Goal: Check status: Check status

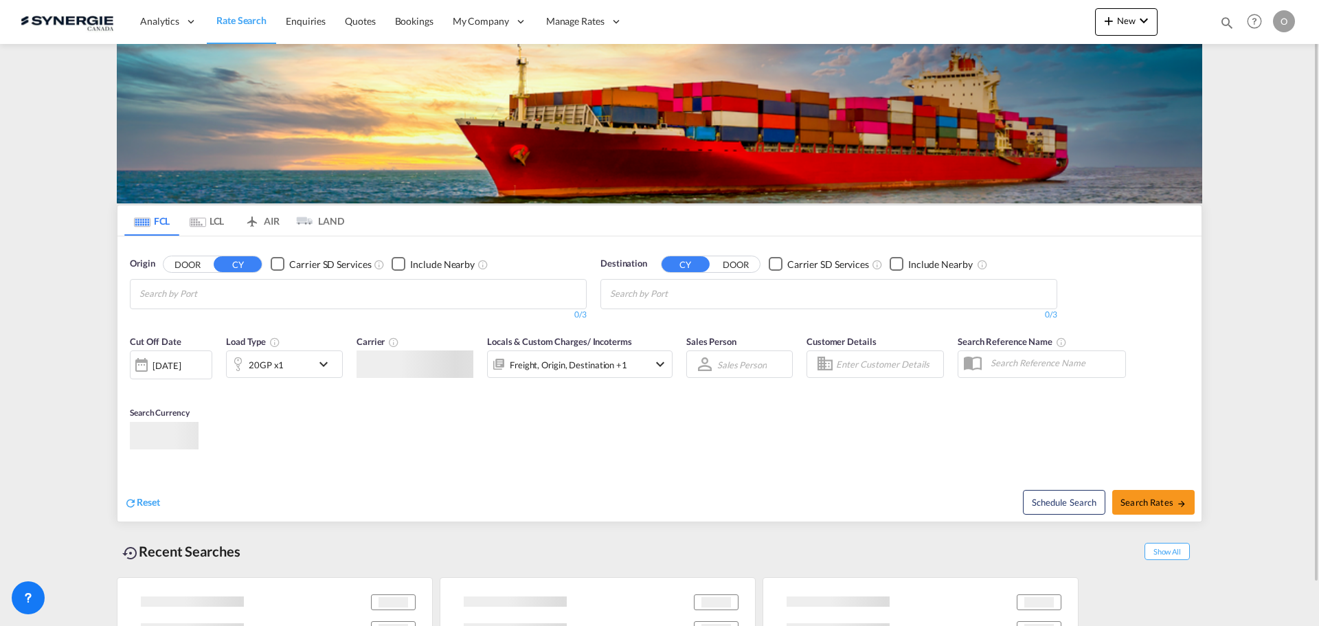
click at [1229, 23] on md-icon "icon-magnify" at bounding box center [1227, 22] width 15 height 15
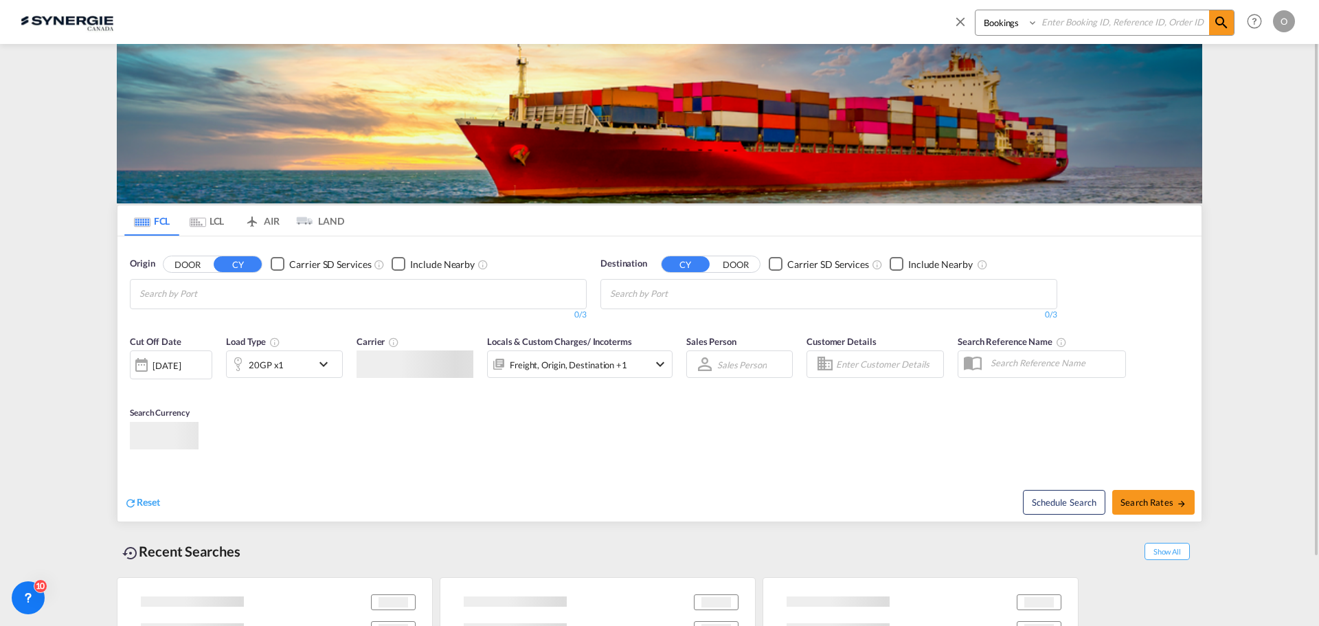
click at [1000, 26] on select "Bookings Quotes Enquiries" at bounding box center [1008, 22] width 65 height 25
select select "Quotes"
click at [976, 10] on select "Bookings Quotes Enquiries" at bounding box center [1008, 22] width 65 height 25
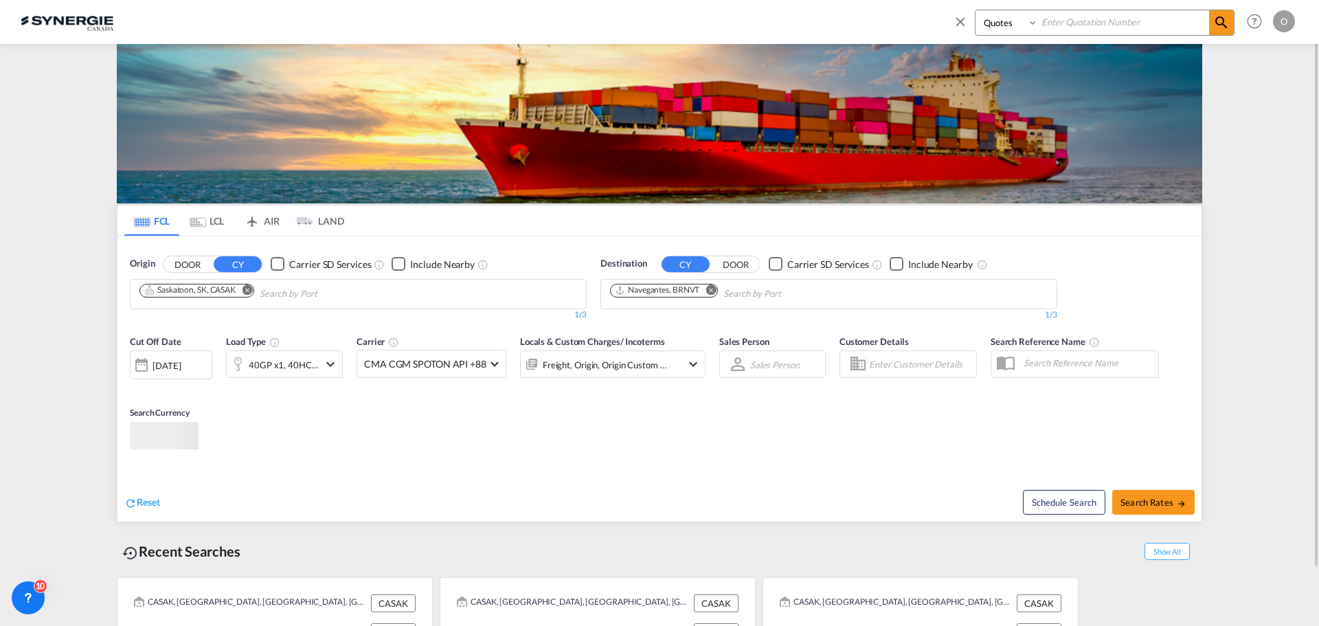
click at [1086, 21] on input at bounding box center [1123, 22] width 171 height 24
paste input "SYC000014231-B"
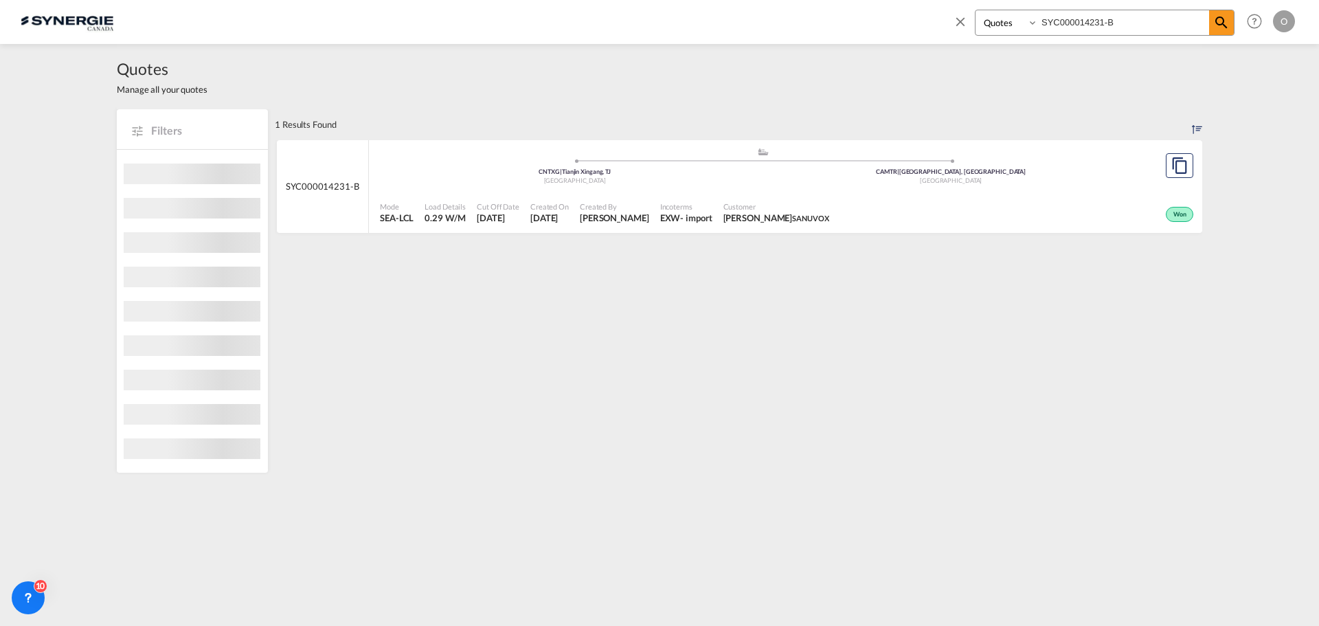
click at [827, 198] on div "Customer [PERSON_NAME] SANUVOX" at bounding box center [776, 213] width 117 height 34
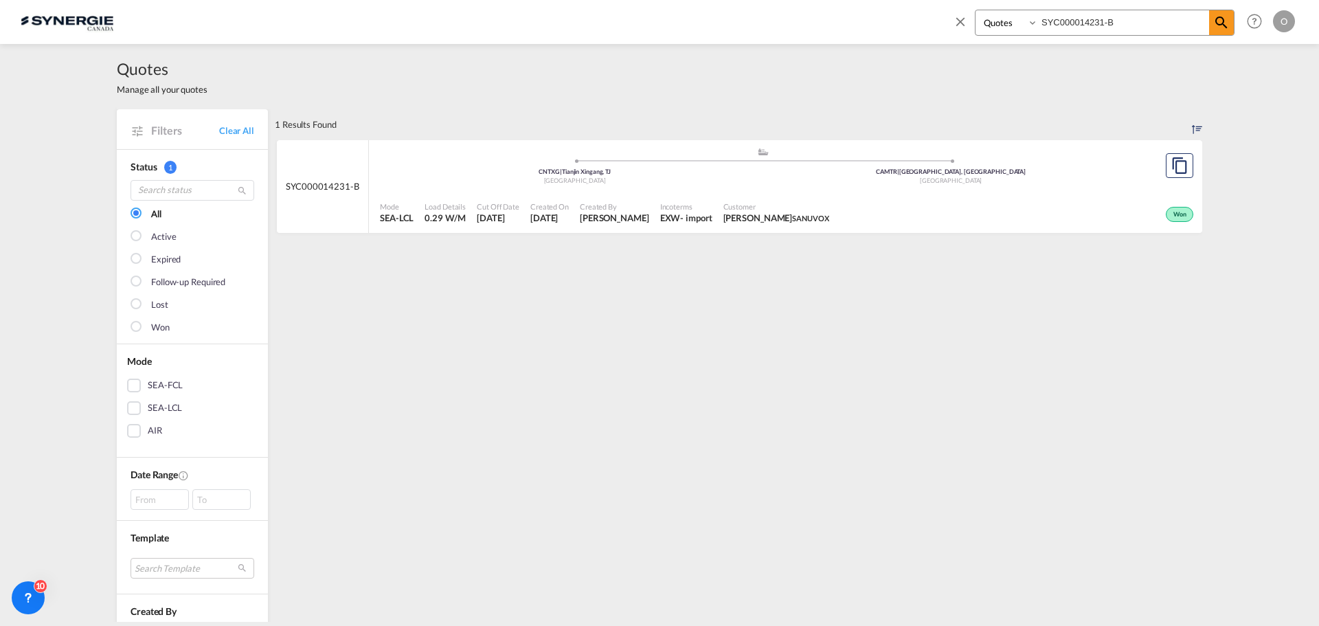
drag, startPoint x: 1055, startPoint y: 20, endPoint x: 968, endPoint y: 23, distance: 86.6
click at [968, 23] on div "Bookings Quotes Enquiries SYC000014231-B" at bounding box center [1094, 26] width 282 height 33
paste input "0-A"
type input "SYC000014230-A"
click at [881, 190] on div ".a{fill:#aaa8ad;} .a{fill:#aaa8ad;} CNYTN | Yantian, GD China CAMTR | [GEOGRAPH…" at bounding box center [763, 169] width 766 height 45
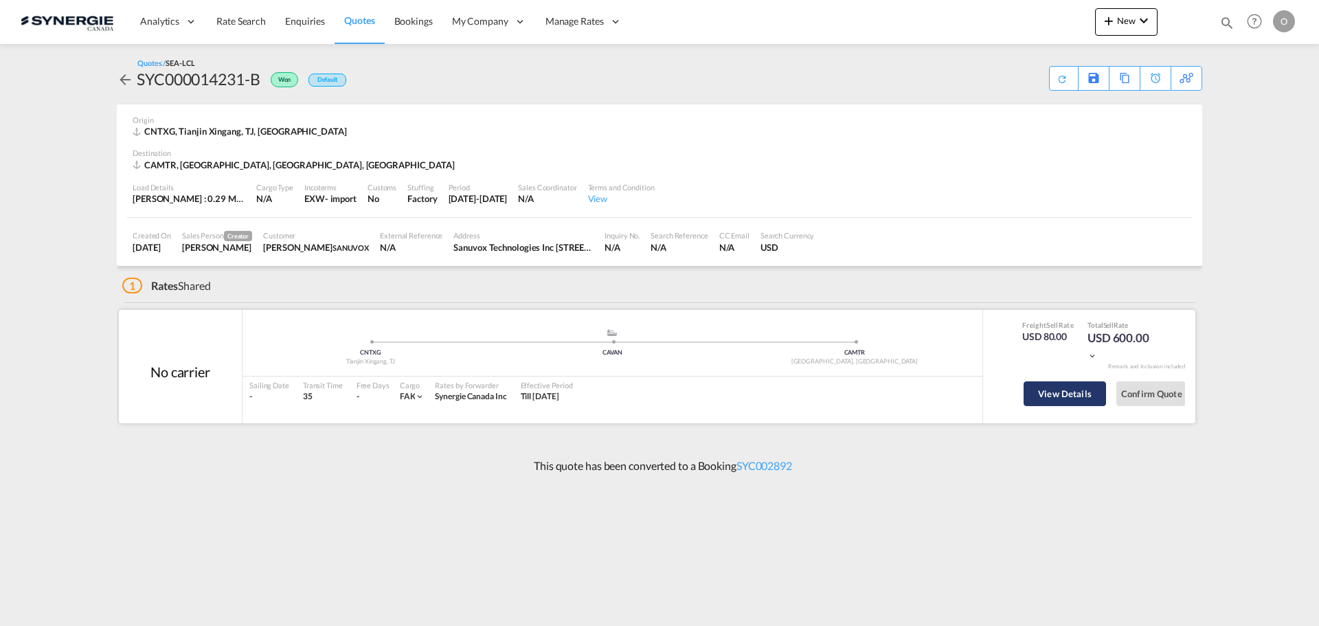
click at [1053, 399] on button "View Details" at bounding box center [1065, 393] width 82 height 25
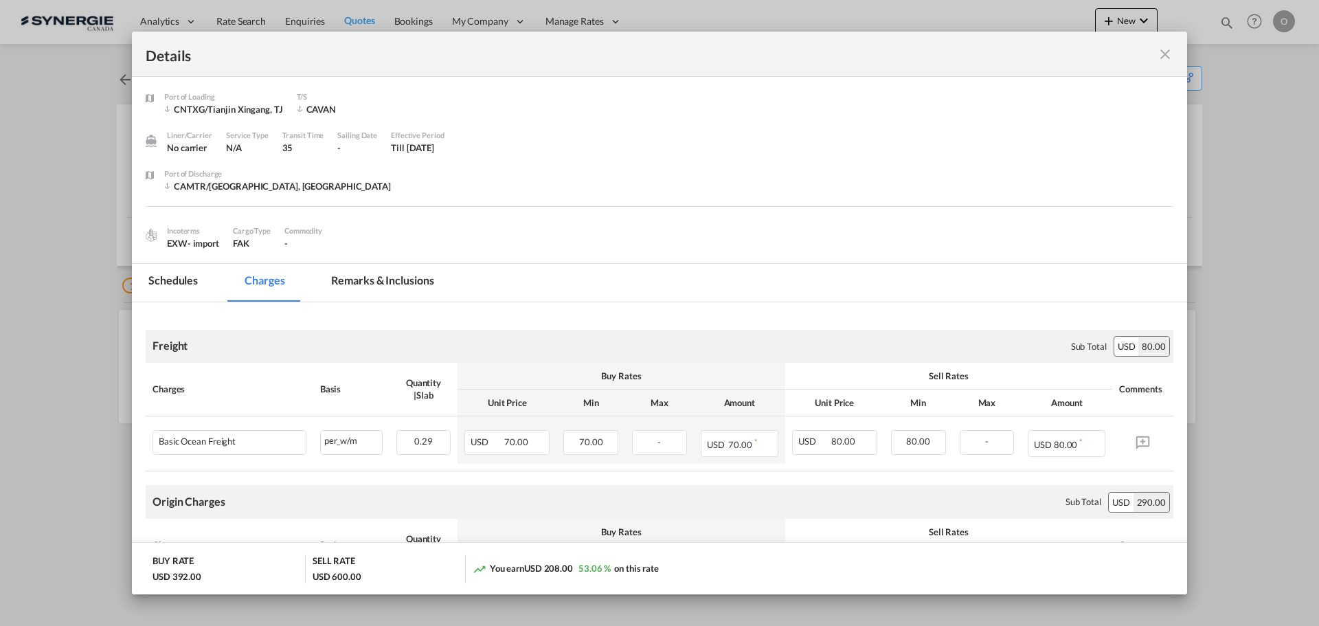
click at [1167, 56] on md-icon "icon-close fg-AAA8AD m-0 cursor" at bounding box center [1165, 54] width 16 height 16
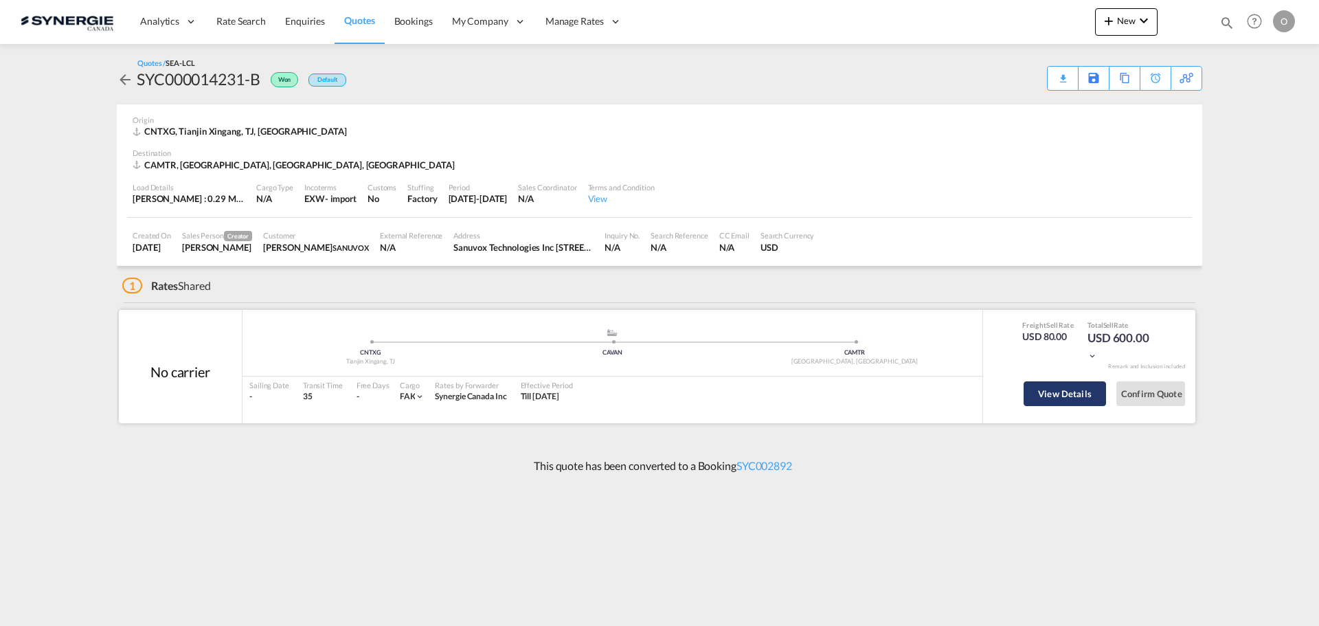
click at [1084, 401] on button "View Details" at bounding box center [1065, 393] width 82 height 25
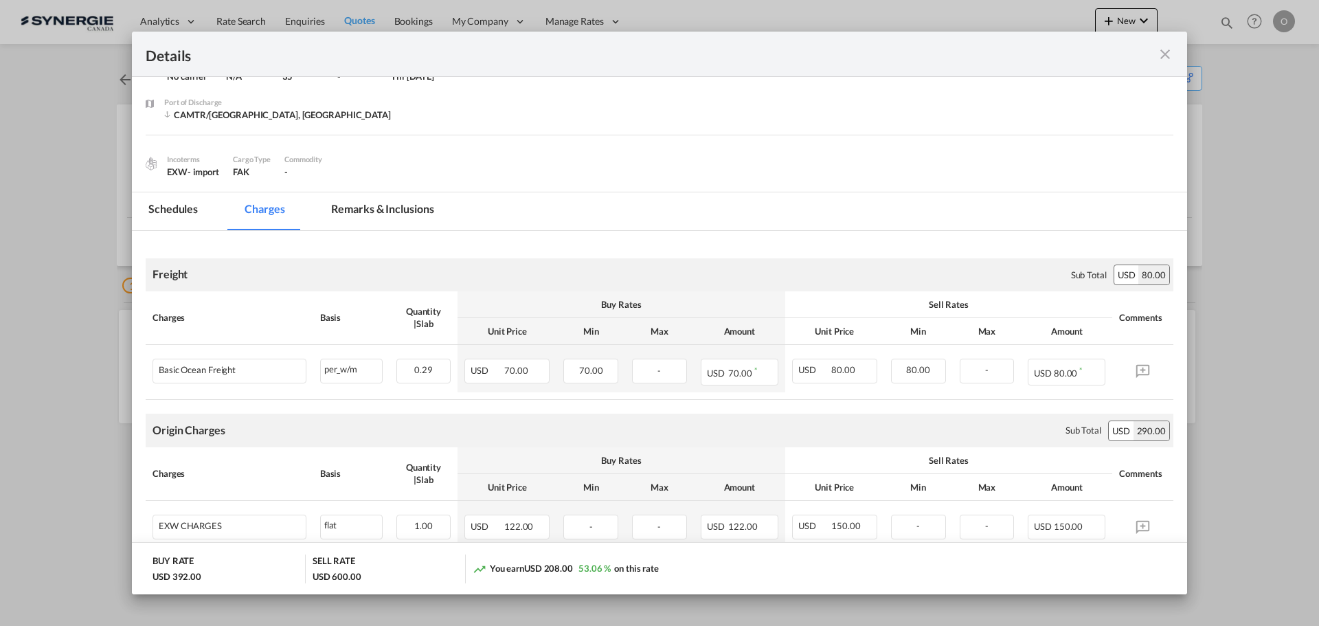
scroll to position [69, 0]
click at [368, 214] on md-tab-item "Remarks & Inclusions" at bounding box center [382, 214] width 135 height 38
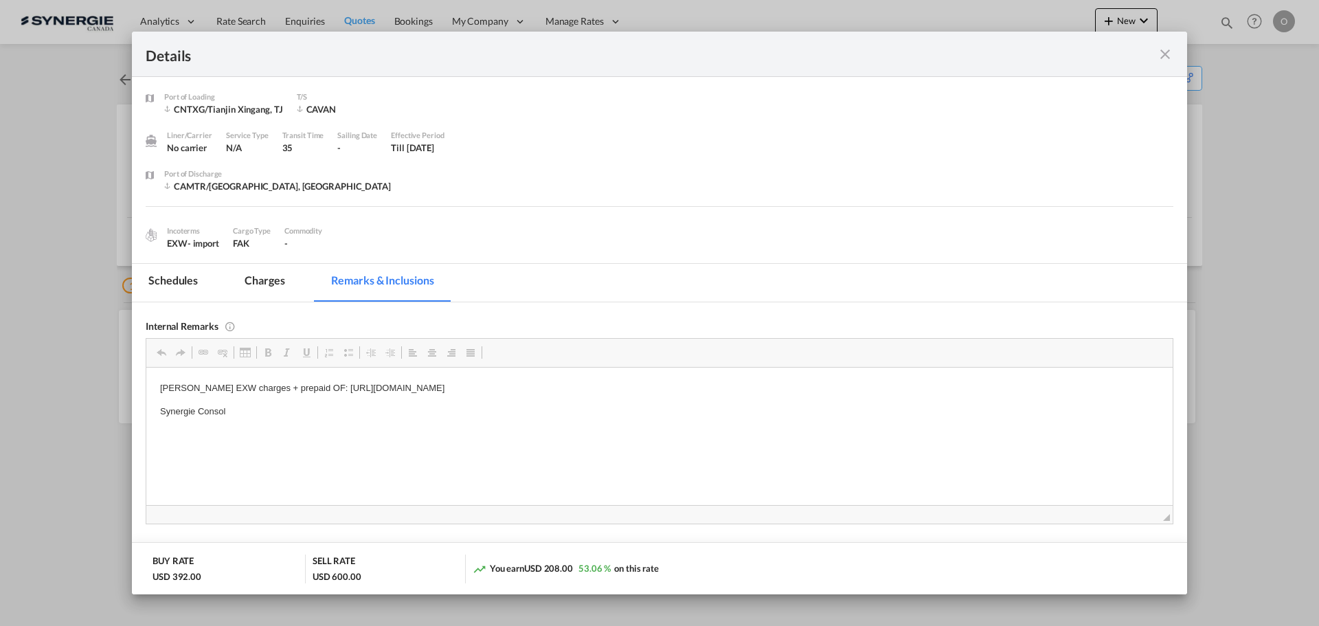
scroll to position [0, 0]
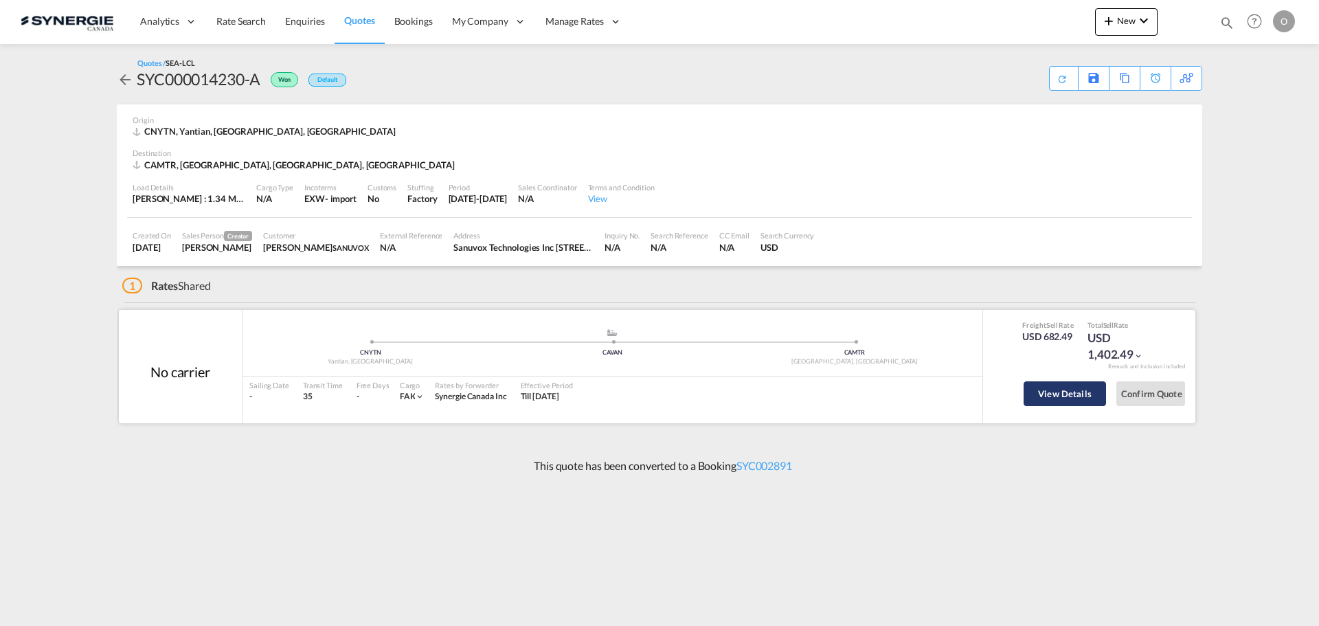
click at [1068, 392] on button "View Details" at bounding box center [1065, 393] width 82 height 25
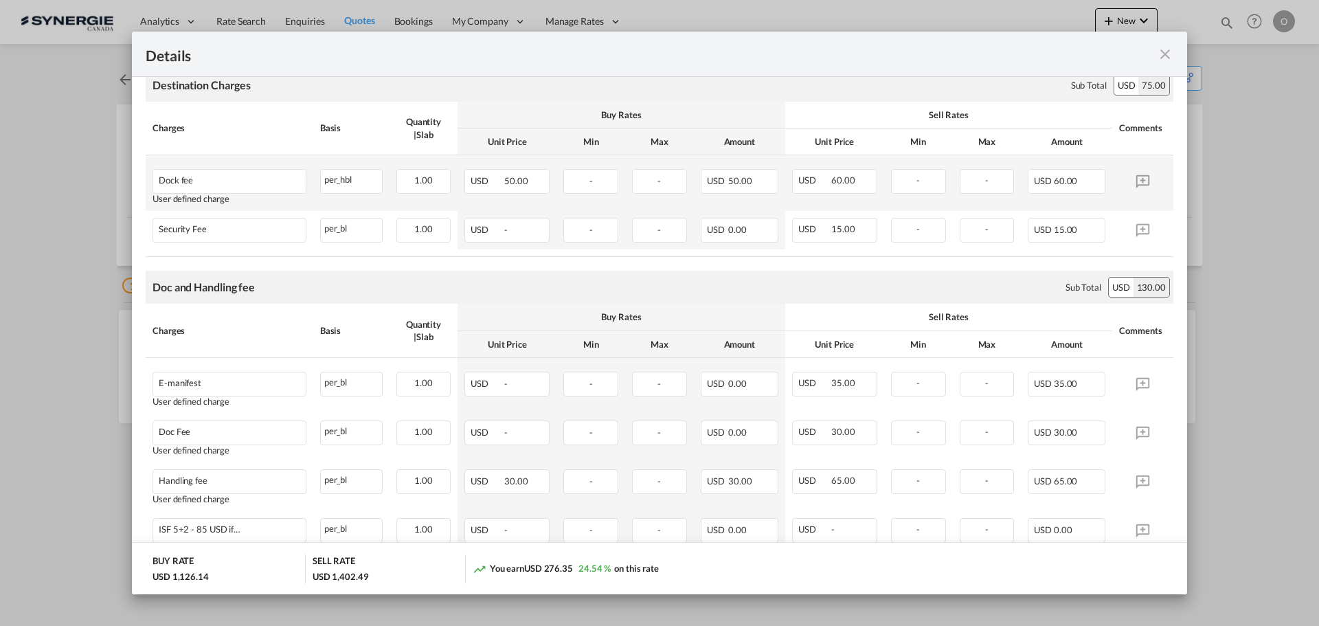
scroll to position [618, 0]
